Goal: Transaction & Acquisition: Purchase product/service

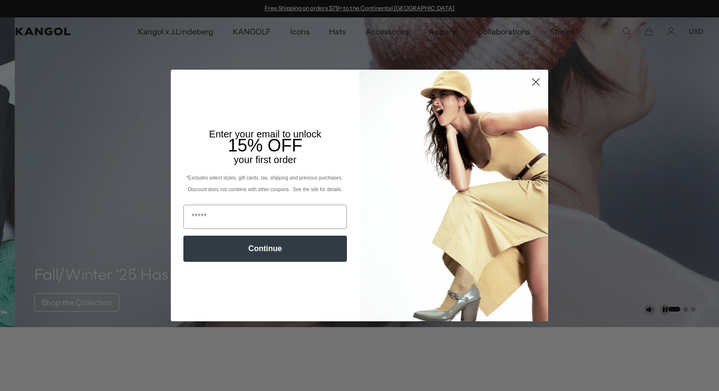
click at [531, 82] on circle "Close dialog" at bounding box center [536, 82] width 16 height 16
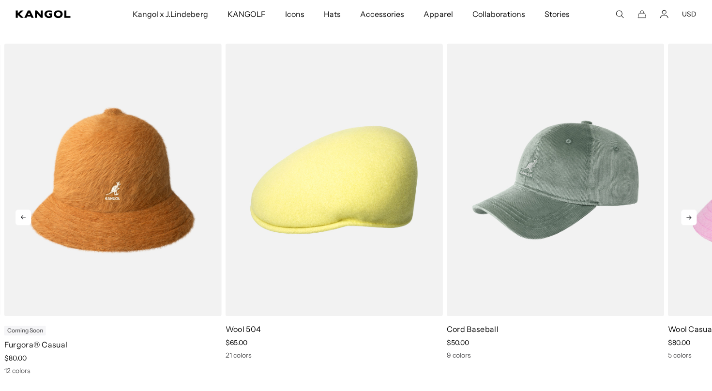
click at [690, 218] on icon at bounding box center [688, 217] width 15 height 15
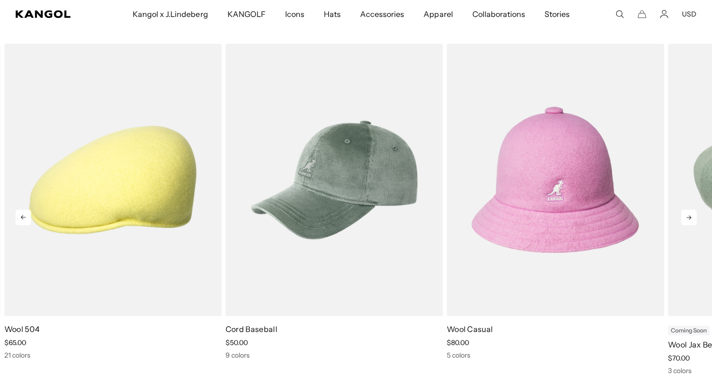
click at [690, 218] on icon at bounding box center [688, 217] width 15 height 15
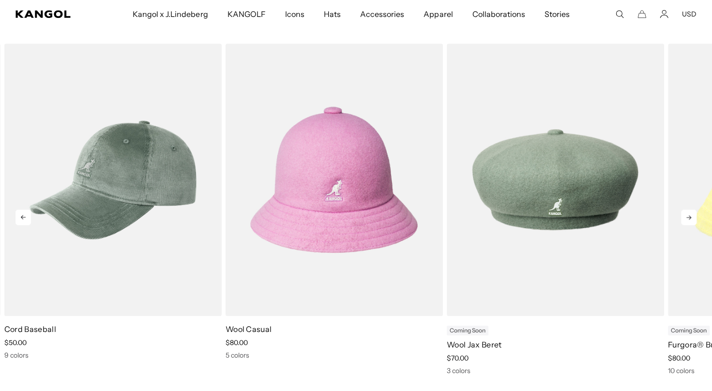
click at [690, 218] on icon at bounding box center [688, 217] width 15 height 15
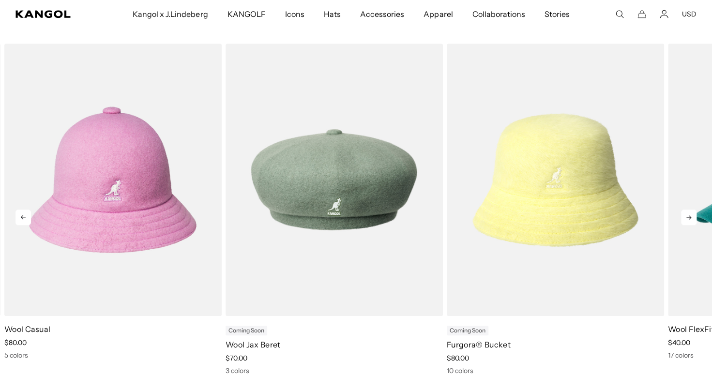
click at [690, 218] on icon at bounding box center [688, 217] width 15 height 15
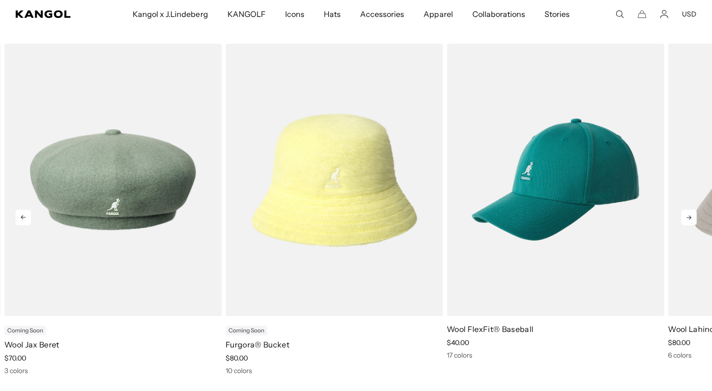
scroll to position [0, 199]
click at [690, 218] on icon at bounding box center [688, 217] width 15 height 15
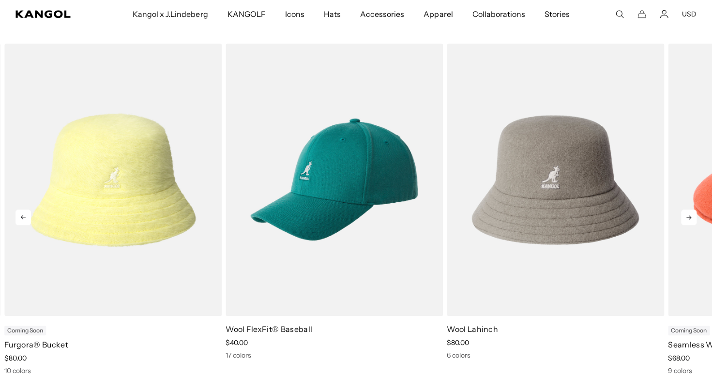
click at [690, 218] on icon at bounding box center [688, 217] width 15 height 15
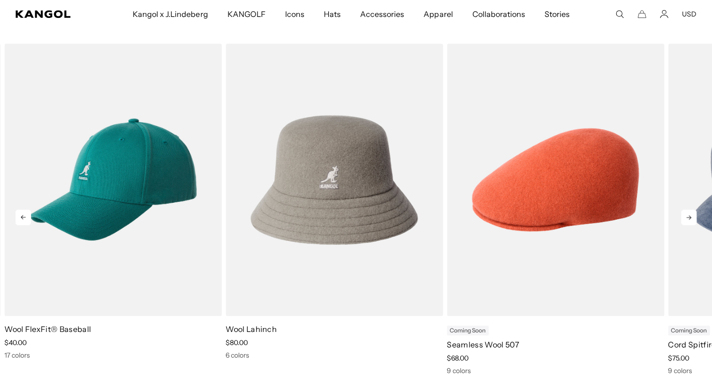
click at [690, 218] on icon at bounding box center [688, 217] width 15 height 15
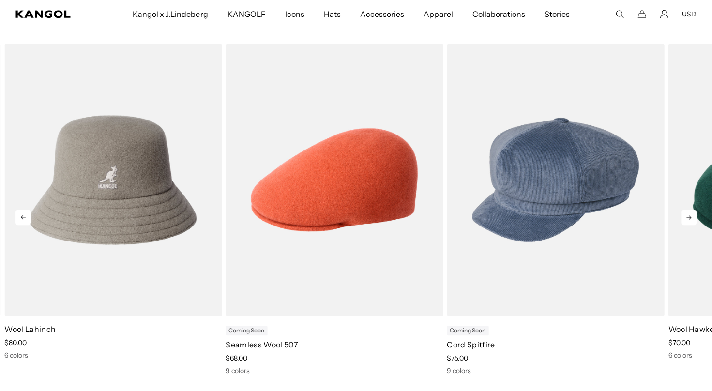
click at [690, 218] on icon at bounding box center [688, 217] width 15 height 15
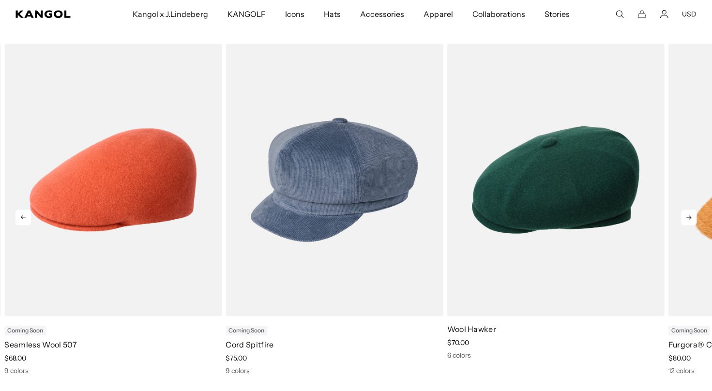
click at [690, 218] on icon at bounding box center [688, 217] width 15 height 15
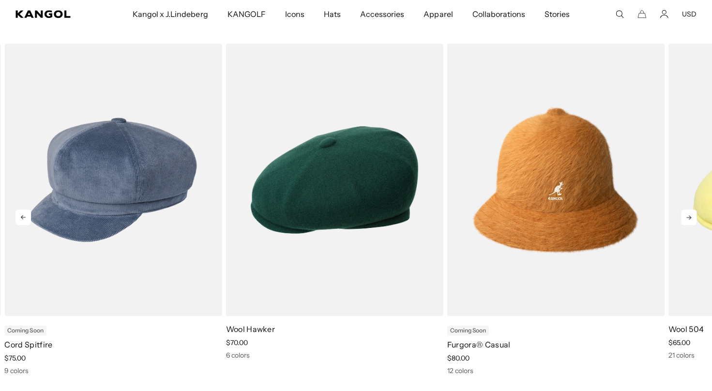
click at [690, 218] on icon at bounding box center [688, 217] width 15 height 15
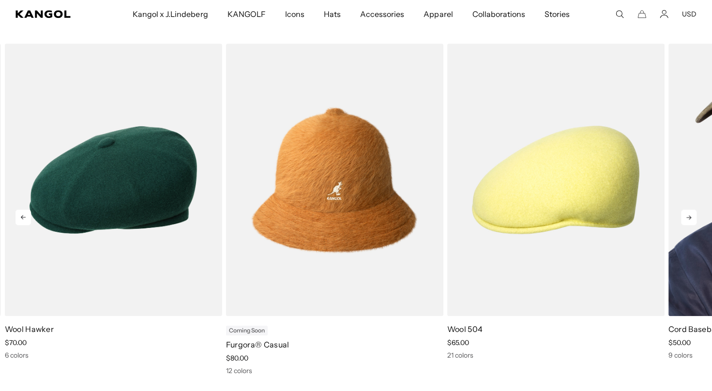
click at [690, 218] on div "Previous Next Coming Soon Furgora® Bucket price $80.00 10 colors Wool FlexFit® …" at bounding box center [356, 210] width 712 height 332
click at [690, 218] on icon at bounding box center [688, 217] width 15 height 15
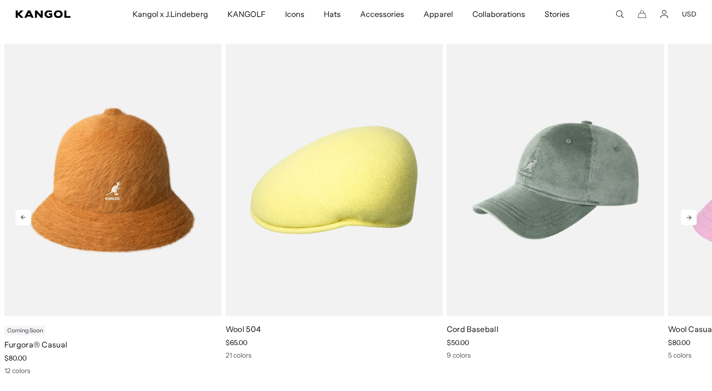
scroll to position [0, 0]
click at [690, 218] on icon at bounding box center [688, 217] width 15 height 15
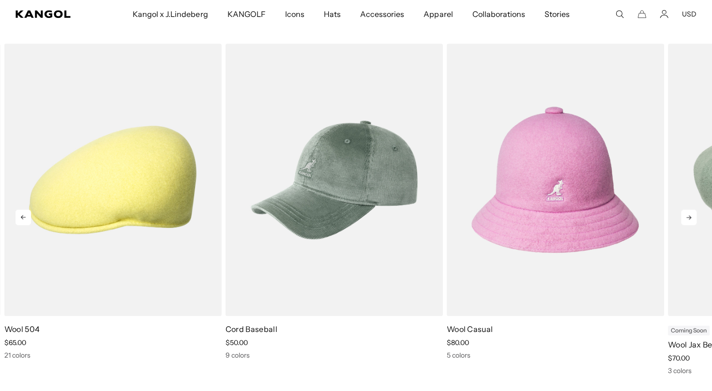
click at [690, 218] on icon at bounding box center [688, 217] width 15 height 15
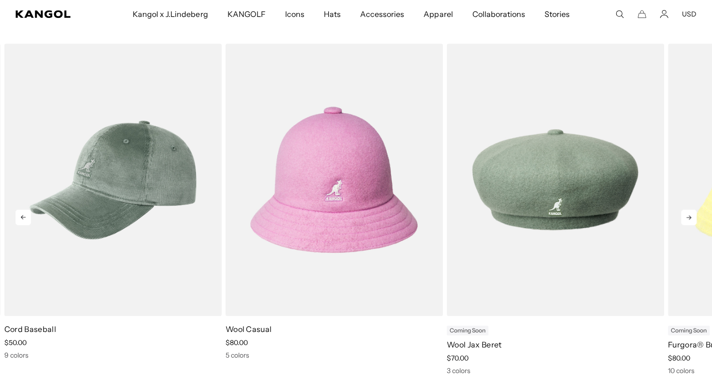
click at [690, 218] on icon at bounding box center [688, 217] width 15 height 15
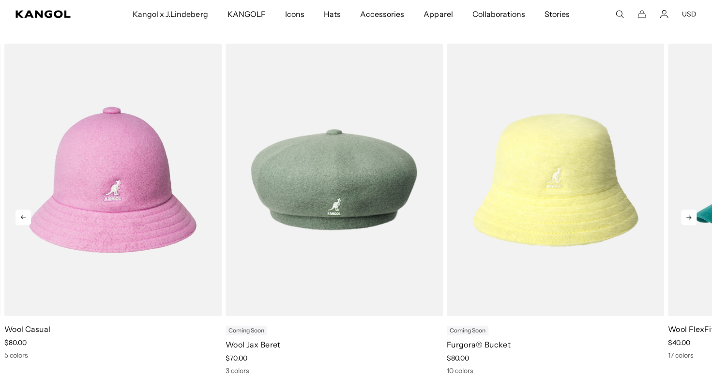
click at [690, 218] on icon at bounding box center [688, 217] width 15 height 15
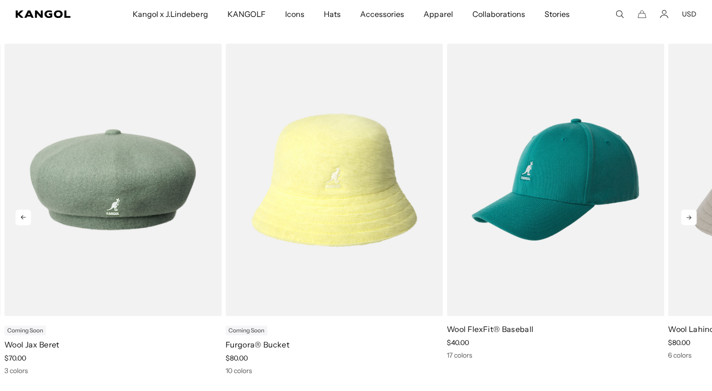
click at [690, 218] on icon at bounding box center [688, 217] width 15 height 15
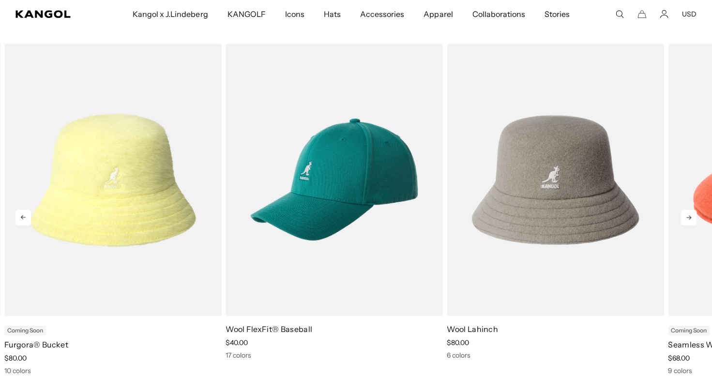
click at [690, 218] on icon at bounding box center [688, 217] width 15 height 15
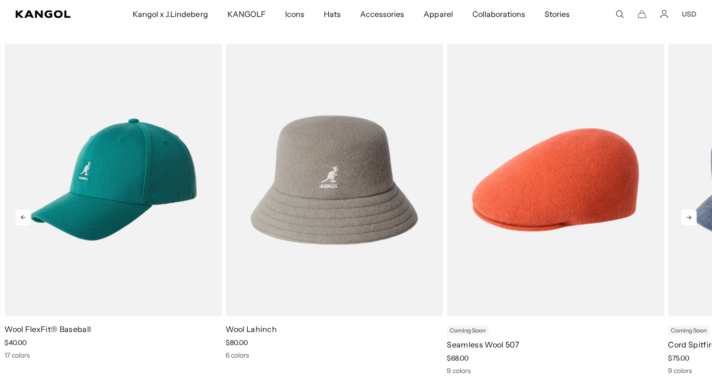
click at [690, 218] on icon at bounding box center [688, 217] width 15 height 15
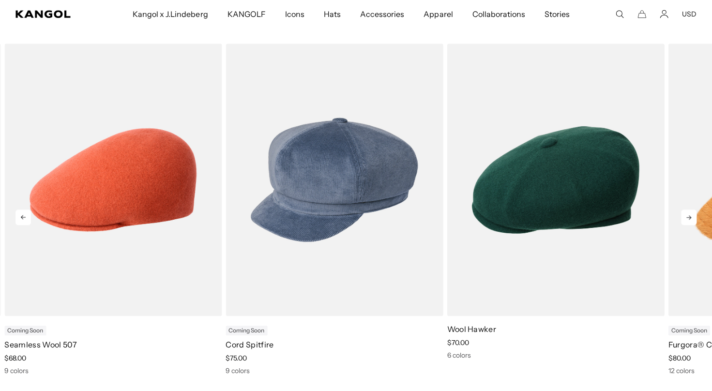
scroll to position [0, 199]
click at [690, 218] on icon at bounding box center [688, 217] width 15 height 15
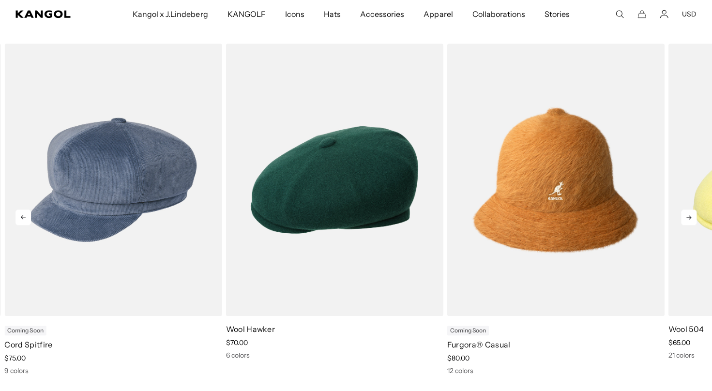
click at [690, 218] on icon at bounding box center [688, 217] width 15 height 15
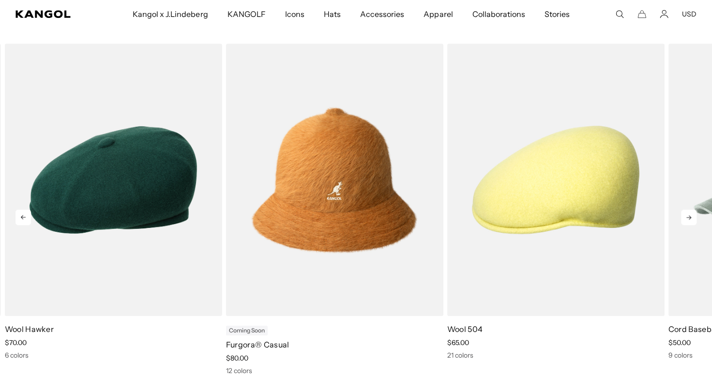
click at [690, 218] on icon at bounding box center [688, 217] width 15 height 15
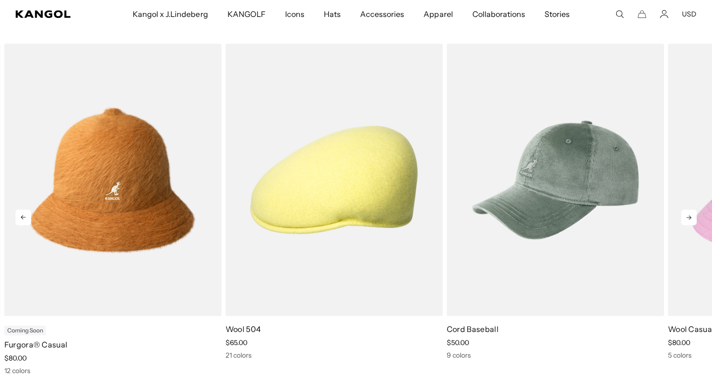
click at [690, 218] on icon at bounding box center [688, 217] width 15 height 15
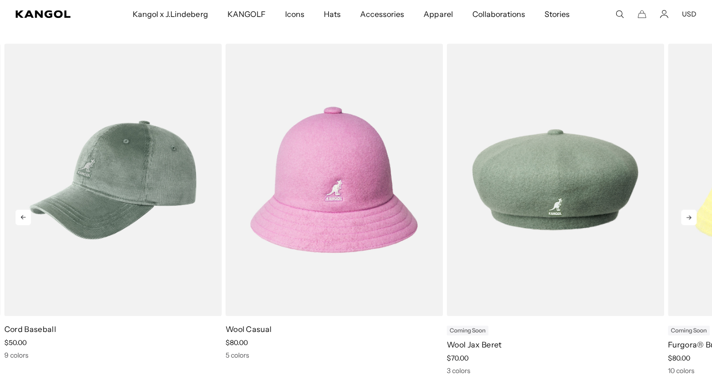
click at [690, 218] on icon at bounding box center [688, 217] width 15 height 15
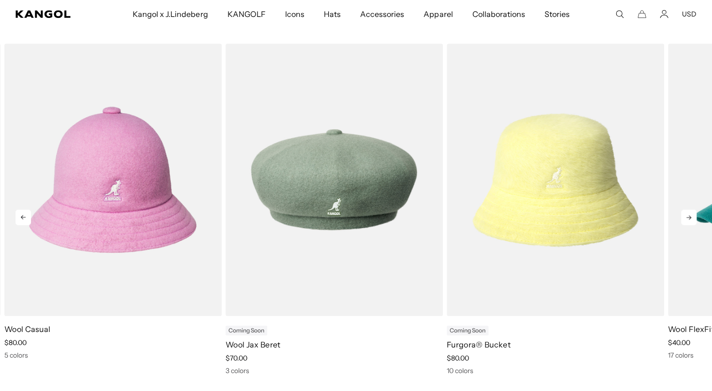
click at [690, 218] on icon at bounding box center [688, 217] width 15 height 15
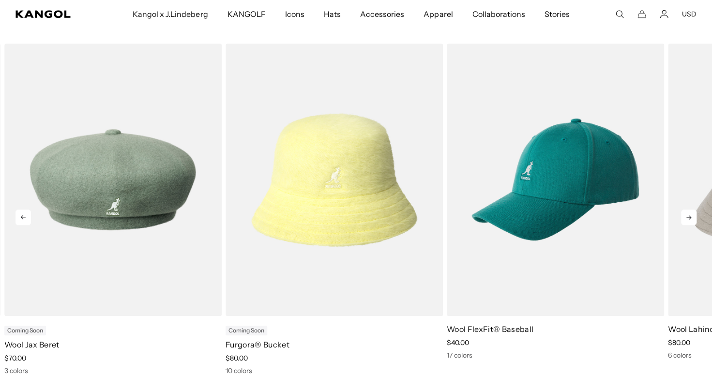
click at [690, 218] on icon at bounding box center [688, 217] width 15 height 15
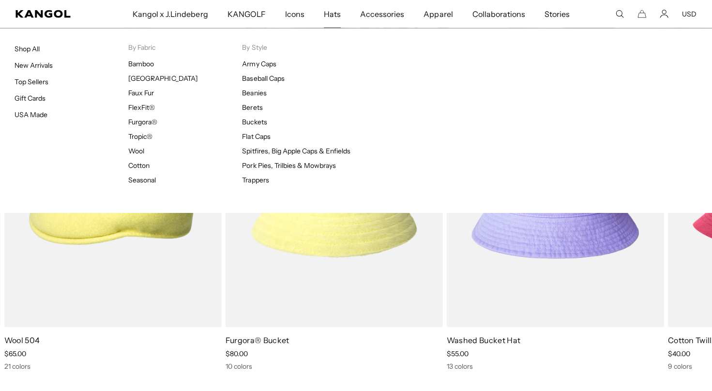
scroll to position [0, 0]
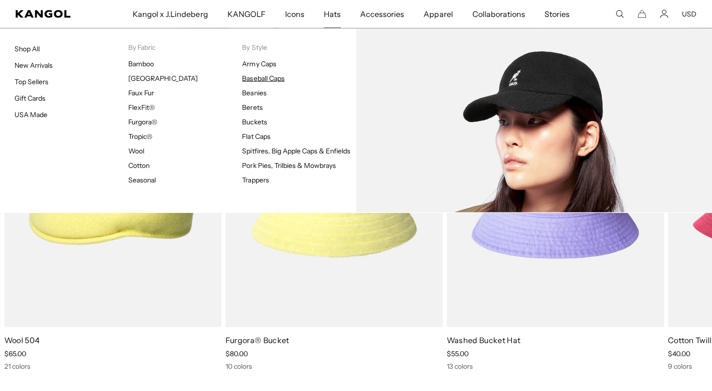
click at [263, 77] on link "Baseball Caps" at bounding box center [263, 78] width 42 height 9
